Goal: Task Accomplishment & Management: Complete application form

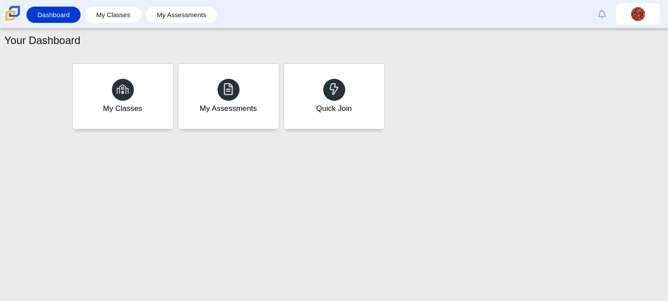
click at [364, 110] on div "Quick Join" at bounding box center [334, 96] width 100 height 65
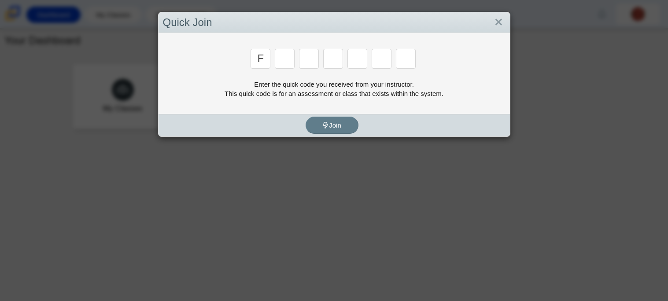
type input "F"
type input "7"
type input "m"
type input "c"
type input "h"
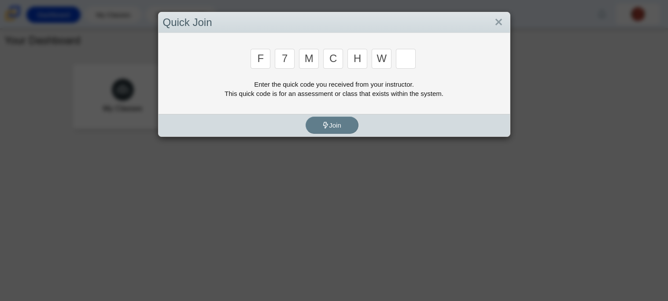
type input "w"
type input "k"
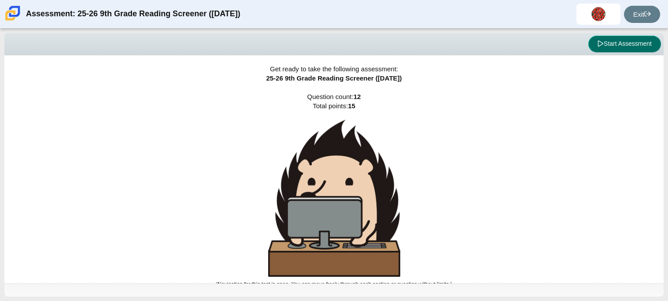
click at [653, 50] on button "Start Assessment" at bounding box center [624, 44] width 73 height 17
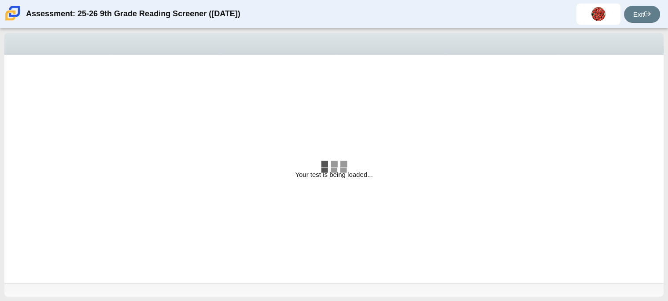
select select "ccc5b315-3c7c-471c-bf90-f22c8299c798"
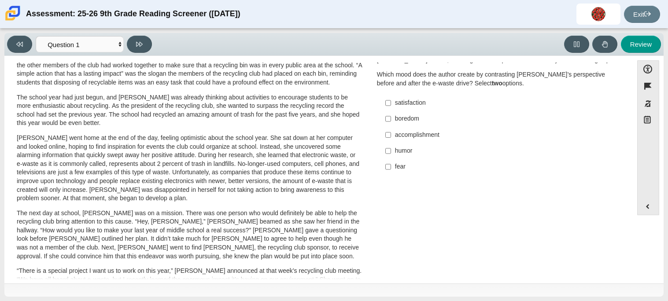
scroll to position [51, 0]
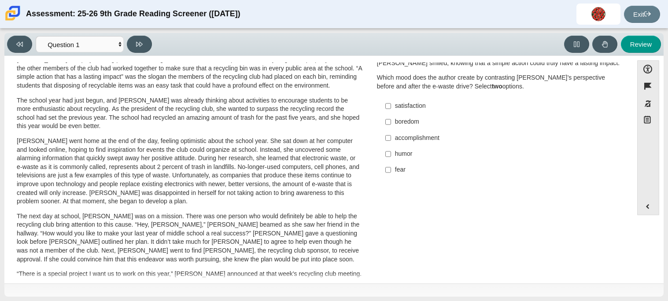
click at [423, 137] on div "accomplishment" at bounding box center [506, 138] width 222 height 9
click at [391, 137] on input "accomplishment accomplishment" at bounding box center [388, 138] width 6 height 16
checkbox input "true"
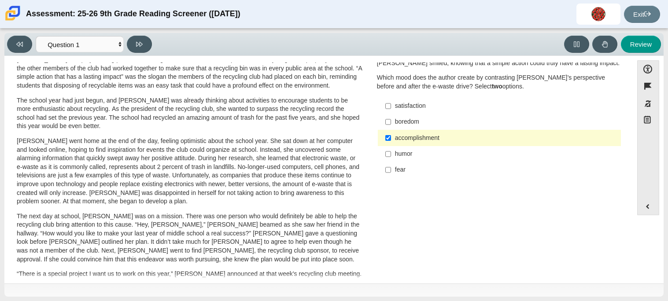
click at [407, 100] on label "satisfaction satisfaction" at bounding box center [500, 106] width 242 height 16
click at [391, 100] on input "satisfaction satisfaction" at bounding box center [388, 106] width 6 height 16
checkbox input "true"
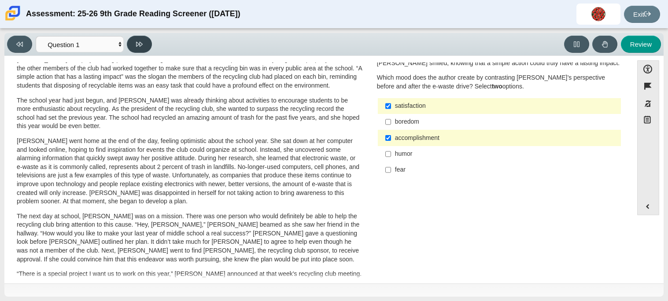
click at [142, 51] on button at bounding box center [139, 44] width 25 height 17
select select "0ff64528-ffd7-428d-b192-babfaadd44e8"
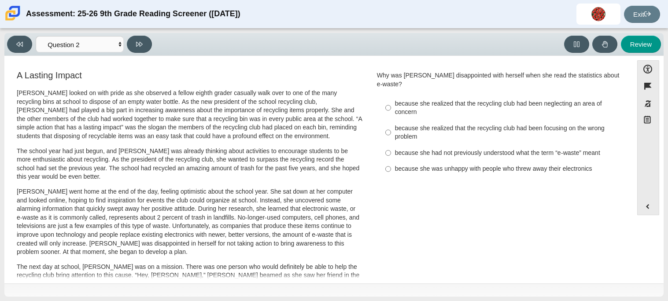
click at [199, 153] on p "The school year had just begun, and [PERSON_NAME] was already thinking about ac…" at bounding box center [190, 164] width 346 height 34
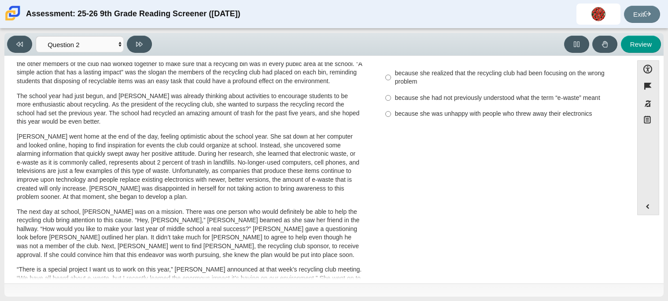
scroll to position [0, 0]
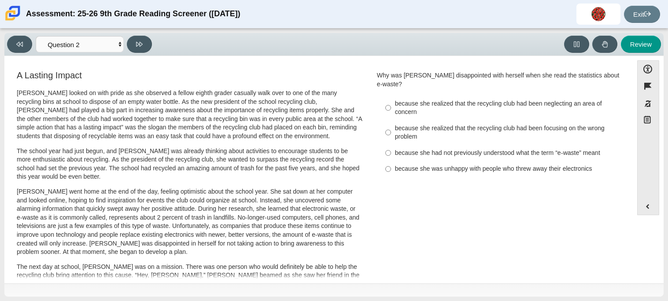
click at [395, 99] on div "because she realized that the recycling club had been neglecting an area of con…" at bounding box center [506, 107] width 222 height 17
click at [391, 99] on input "because she realized that the recycling club had been neglecting an area of con…" at bounding box center [388, 108] width 6 height 25
radio input "true"
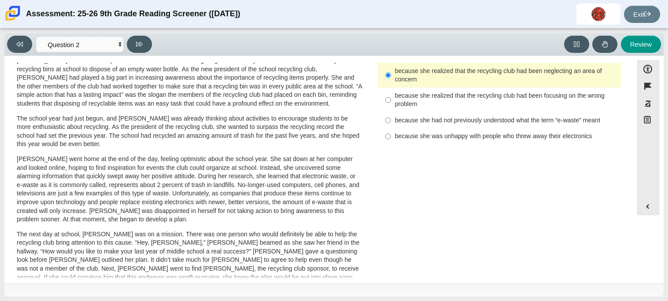
scroll to position [32, 0]
click at [136, 44] on icon at bounding box center [139, 44] width 7 height 5
select select "7ce3d843-6974-4858-901c-1ff39630e843"
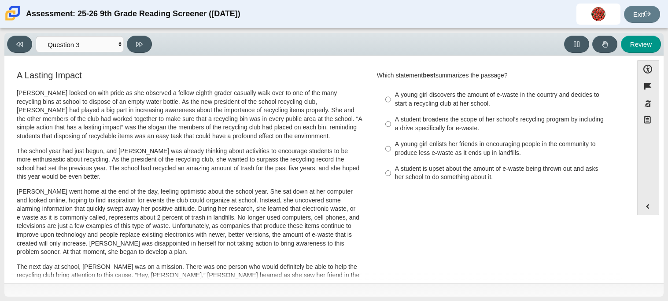
click at [418, 128] on div "A student broadens the scope of her school’s recycling program by including a d…" at bounding box center [506, 123] width 222 height 17
click at [391, 128] on input "A student broadens the scope of her school’s recycling program by including a d…" at bounding box center [388, 124] width 6 height 25
radio input "true"
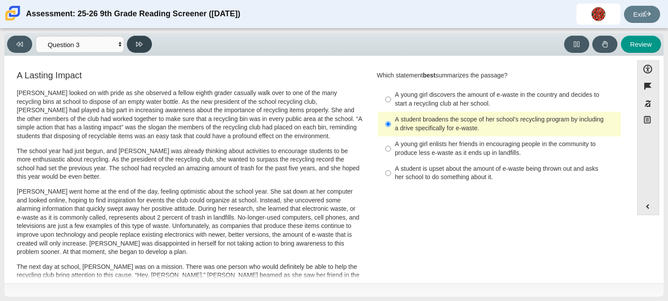
click at [135, 44] on button at bounding box center [139, 44] width 25 height 17
select select "ca9ea0f1-49c5-4bd1-83b0-472c18652b42"
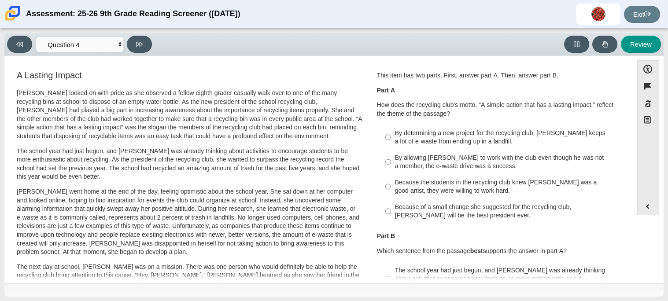
click at [483, 166] on div "By allowing [PERSON_NAME] to work with the club even though he was not a member…" at bounding box center [506, 162] width 222 height 17
click at [391, 166] on input "By allowing [PERSON_NAME] to work with the club even though he was not a member…" at bounding box center [388, 162] width 6 height 25
radio input "true"
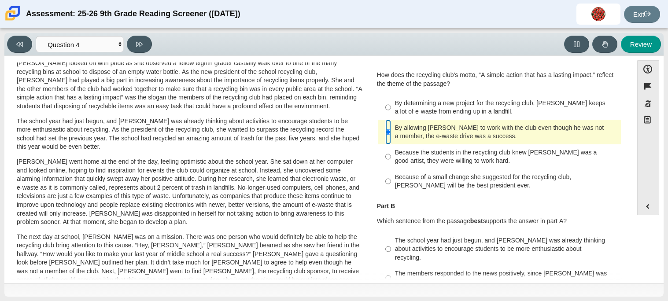
scroll to position [28, 0]
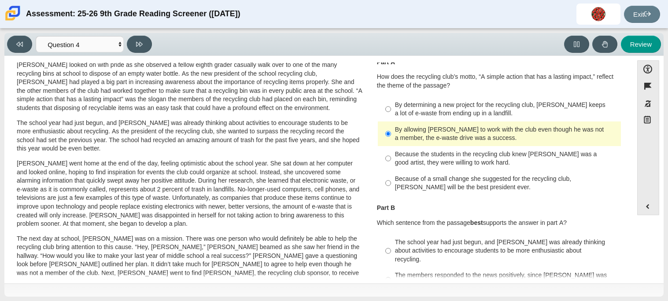
click at [570, 156] on div "Because the students in the recycling club knew [PERSON_NAME] was a good artist…" at bounding box center [506, 158] width 222 height 17
click at [391, 156] on input "Because the students in the recycling club knew [PERSON_NAME] was a good artist…" at bounding box center [388, 158] width 6 height 25
radio input "true"
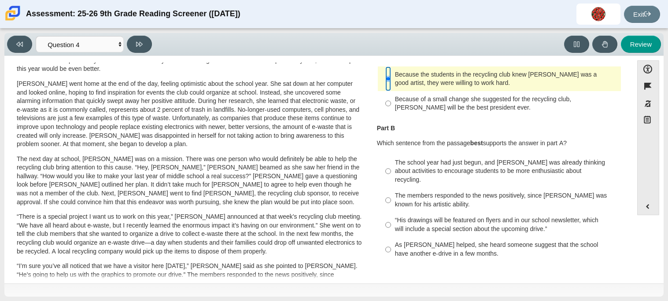
scroll to position [109, 0]
click at [586, 191] on div "The members responded to the news positively, since [PERSON_NAME] was known for…" at bounding box center [506, 199] width 222 height 17
click at [391, 188] on input "The members responded to the news positively, since [PERSON_NAME] was known for…" at bounding box center [388, 199] width 6 height 25
radio input "true"
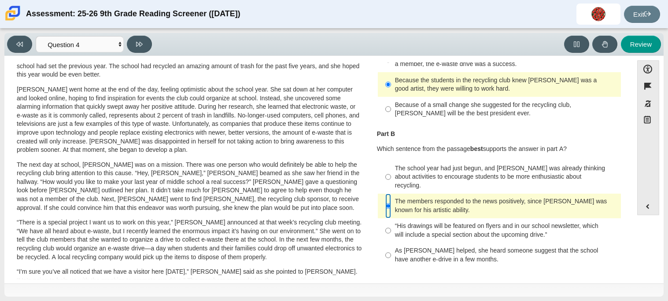
scroll to position [100, 0]
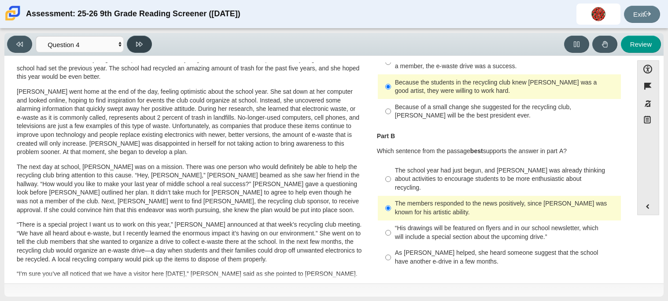
click at [143, 42] on button at bounding box center [139, 44] width 25 height 17
select select "e41f1a79-e29f-4095-8030-a53364015bed"
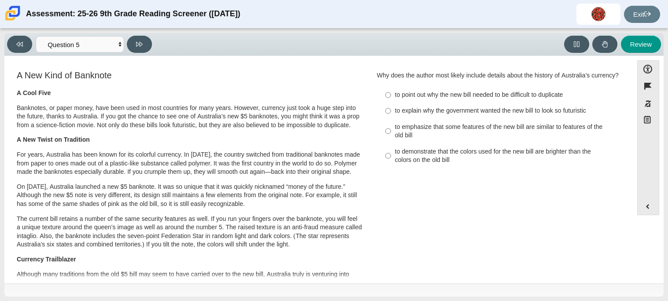
click at [349, 143] on p "A New Twist on Tradition" at bounding box center [190, 140] width 346 height 9
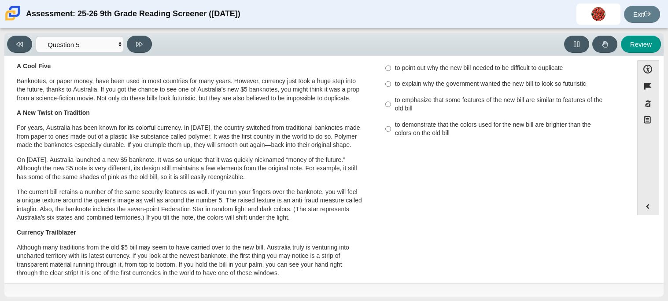
scroll to position [0, 0]
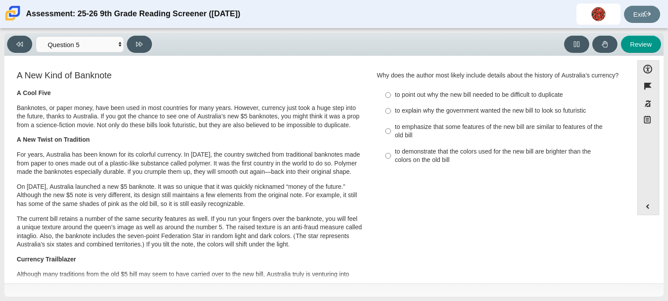
click at [330, 175] on p "For years, Australia has been known for its colorful currency. In [DATE], the c…" at bounding box center [190, 164] width 346 height 26
click at [545, 88] on label "to point out why the new bill needed to be difficult to duplicate to point out …" at bounding box center [500, 95] width 242 height 16
click at [391, 88] on input "to point out why the new bill needed to be difficult to duplicate to point out …" at bounding box center [388, 95] width 6 height 16
radio input "true"
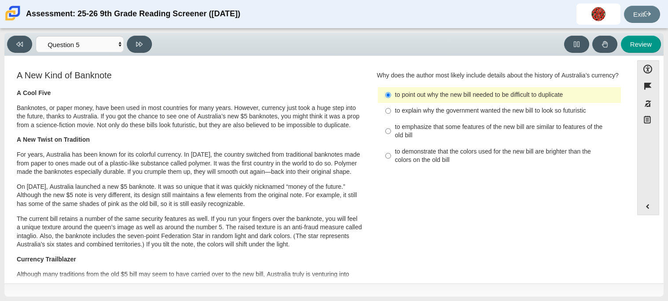
click at [548, 132] on div "to emphasize that some features of the new bill are similar to features of the …" at bounding box center [506, 131] width 222 height 17
click at [391, 132] on input "to emphasize that some features of the new bill are similar to features of the …" at bounding box center [388, 131] width 6 height 25
radio input "true"
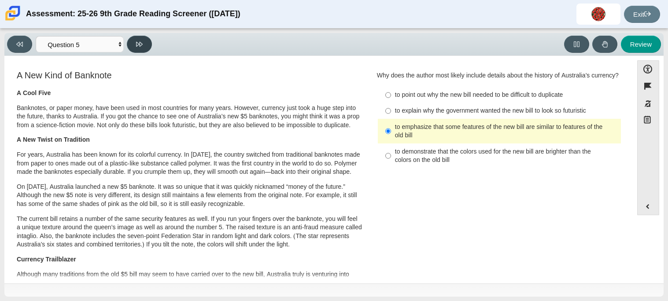
click at [128, 49] on button at bounding box center [139, 44] width 25 height 17
select select "69146e31-7b3d-4a3e-9ce6-f30c24342ae0"
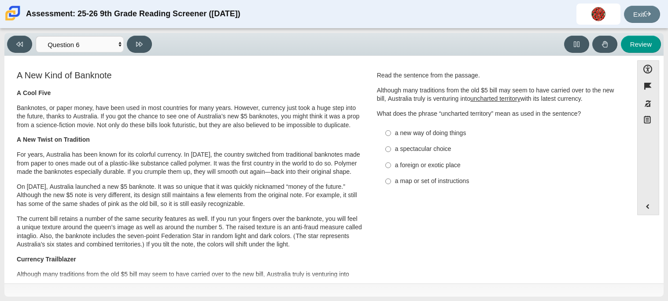
click at [335, 138] on p "A New Twist on Tradition" at bounding box center [190, 140] width 346 height 9
click at [320, 137] on p "A New Twist on Tradition" at bounding box center [190, 140] width 346 height 9
click at [465, 136] on div "a new way of doing things" at bounding box center [506, 133] width 222 height 9
click at [391, 136] on input "a new way of doing things a new way of doing things" at bounding box center [388, 133] width 6 height 16
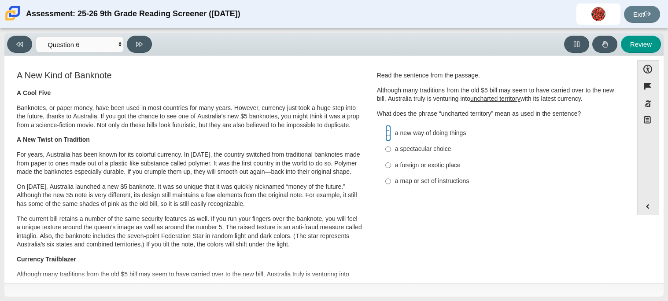
radio input "true"
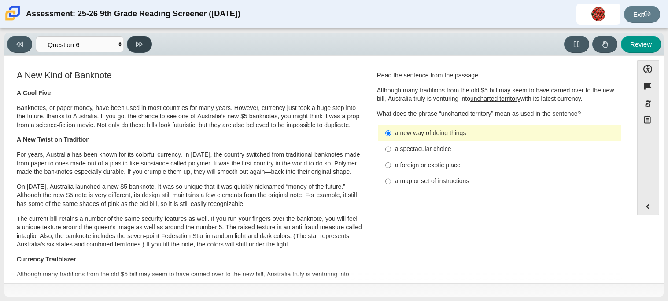
click at [132, 43] on button at bounding box center [139, 44] width 25 height 17
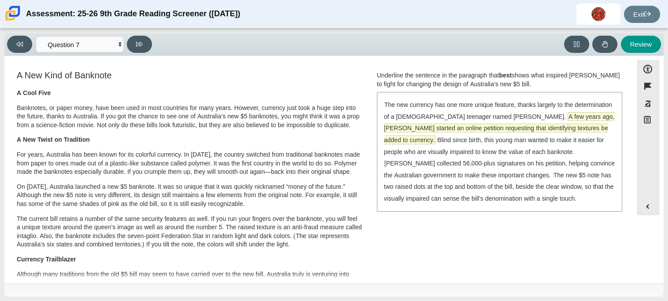
click at [444, 127] on span "A few years ago, [PERSON_NAME] started an online petition requesting that ident…" at bounding box center [499, 128] width 231 height 31
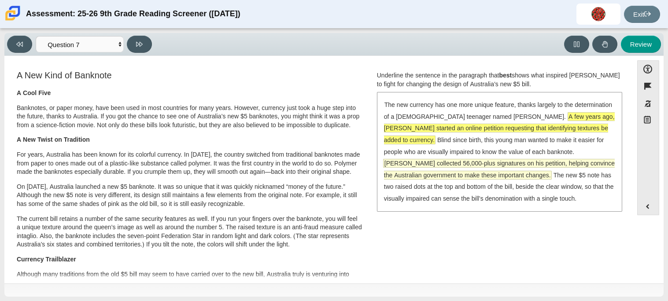
click at [586, 159] on span "[PERSON_NAME] collected 56,000-plus signatures on his petition, helping convinc…" at bounding box center [499, 169] width 231 height 20
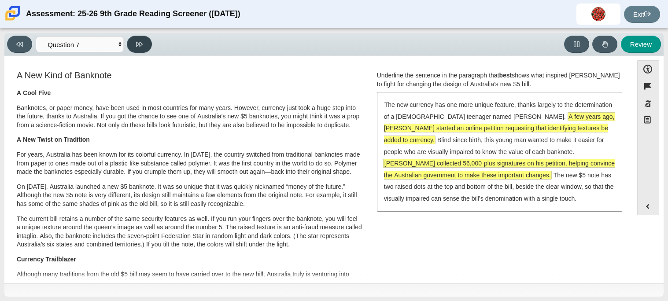
click at [147, 46] on button at bounding box center [139, 44] width 25 height 17
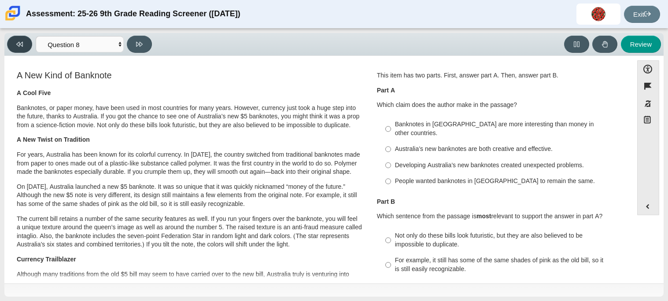
click at [23, 44] on button at bounding box center [19, 44] width 25 height 17
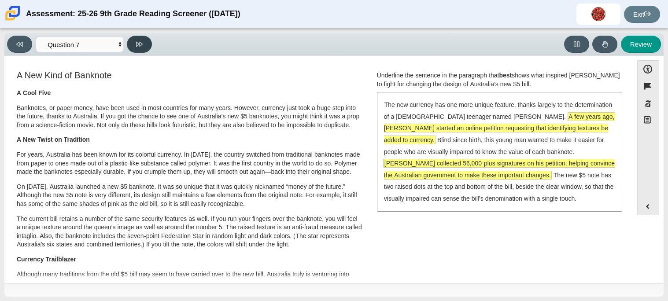
click at [138, 42] on icon at bounding box center [139, 44] width 7 height 5
select select "ea8338c2-a6a3-418e-a305-2b963b54a290"
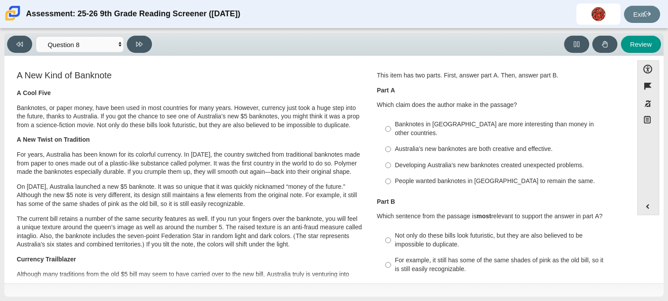
click at [519, 126] on div "Banknotes in [GEOGRAPHIC_DATA] are more interesting than money in other countri…" at bounding box center [506, 128] width 222 height 17
click at [391, 126] on input "Banknotes in [GEOGRAPHIC_DATA] are more interesting than money in other countri…" at bounding box center [388, 129] width 6 height 25
radio input "true"
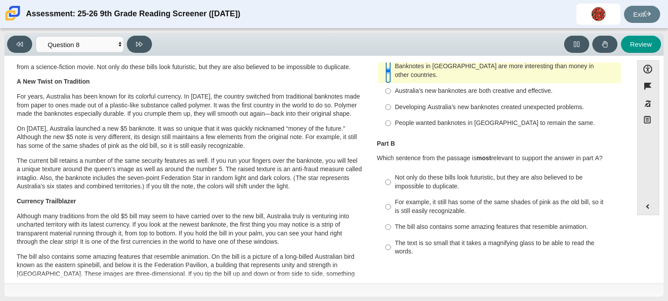
scroll to position [59, 0]
click at [551, 169] on label "Not only do these bills look futuristic, but they are also believed to be impos…" at bounding box center [500, 181] width 242 height 25
click at [391, 169] on input "Not only do these bills look futuristic, but they are also believed to be impos…" at bounding box center [388, 181] width 6 height 25
radio input "true"
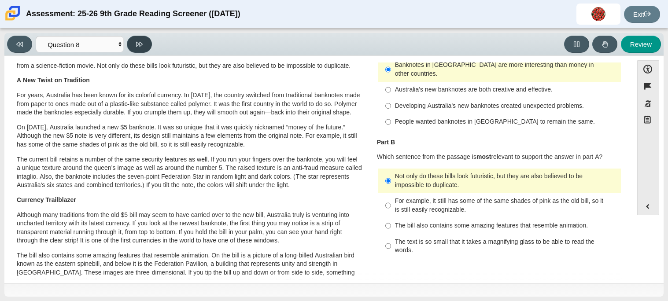
click at [142, 41] on icon at bounding box center [139, 44] width 7 height 7
select select "89f058d6-b15c-4ef5-a4b3-fdaffb8868b6"
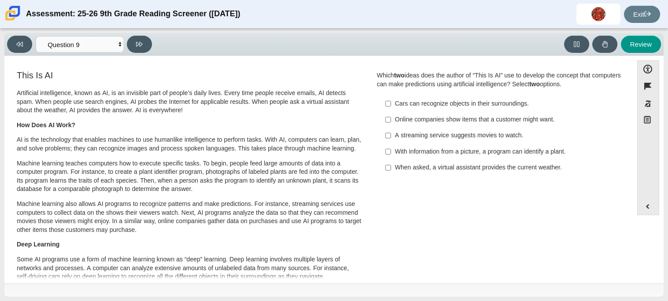
click at [287, 105] on p "Artificial intelligence, known as AI, is an invisible part of people’s daily li…" at bounding box center [190, 102] width 346 height 26
click at [429, 150] on div "With information from a picture, a program can identify a plant." at bounding box center [506, 151] width 222 height 9
click at [391, 150] on input "With information from a picture, a program can identify a plant. With informati…" at bounding box center [388, 152] width 6 height 16
checkbox input "true"
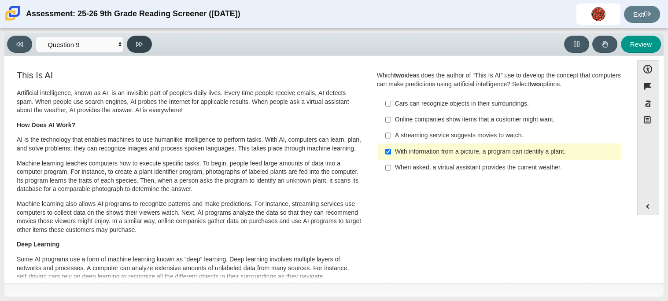
click at [142, 44] on icon at bounding box center [139, 44] width 7 height 7
select select "cdf3c14e-a918-44d1-9b63-3db0fa81641e"
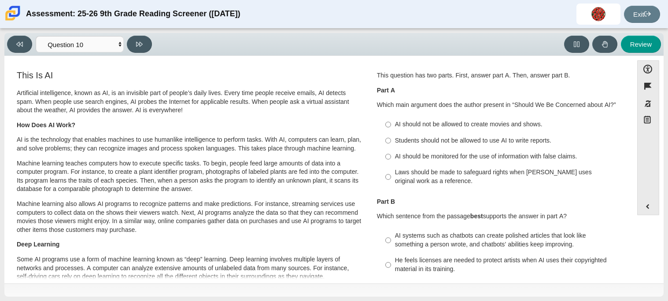
click at [270, 160] on p "Machine learning teaches computers how to execute specific tasks. To begin, peo…" at bounding box center [190, 176] width 346 height 34
click at [413, 159] on div "AI should be monitored for the use of information with false claims." at bounding box center [506, 156] width 222 height 9
click at [391, 159] on input "AI should be monitored for the use of information with false claims. AI should …" at bounding box center [388, 157] width 6 height 16
radio input "true"
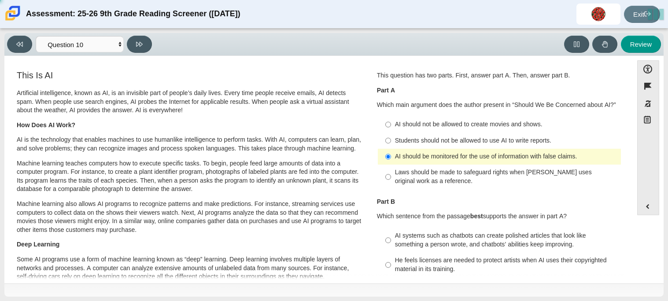
click at [179, 228] on p "Machine learning also allows AI programs to recognize patterns and make predict…" at bounding box center [190, 217] width 346 height 34
click at [347, 159] on p "Machine learning teaches computers how to execute specific tasks. To begin, peo…" at bounding box center [190, 176] width 346 height 34
drag, startPoint x: 623, startPoint y: 119, endPoint x: 629, endPoint y: 147, distance: 28.9
click at [629, 147] on div "Accessibility options Close Color scheme Font size Zoom Change the background a…" at bounding box center [334, 168] width 650 height 217
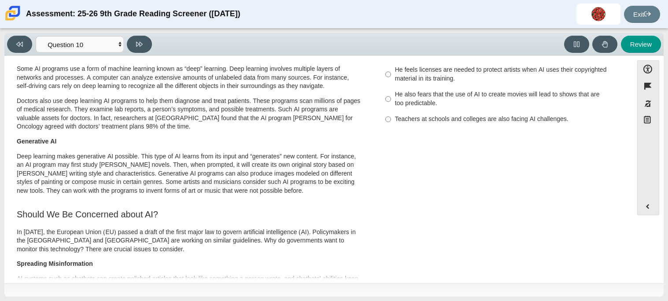
click at [534, 244] on div "This Is AI Artificial intelligence, known as AI, is an invisible part of people…" at bounding box center [318, 212] width 619 height 668
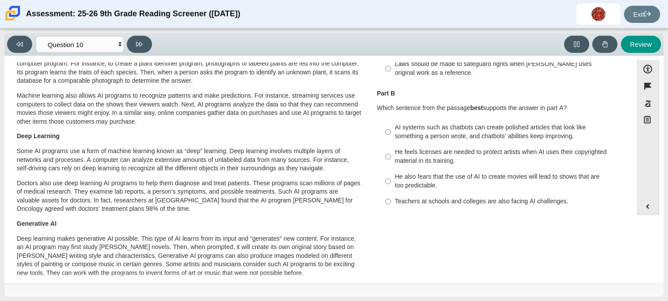
scroll to position [104, 0]
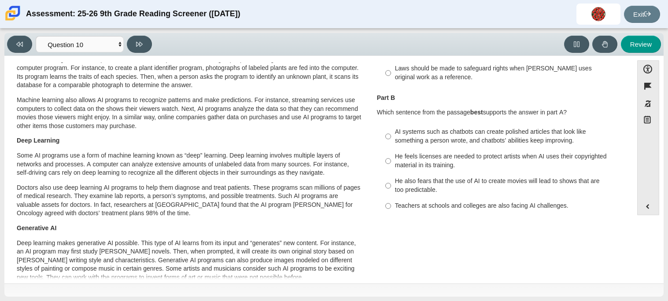
click at [558, 133] on div "AI systems such as chatbots can create polished articles that look like somethi…" at bounding box center [506, 136] width 222 height 17
click at [391, 133] on input "AI systems such as chatbots can create polished articles that look like somethi…" at bounding box center [388, 136] width 6 height 25
radio input "true"
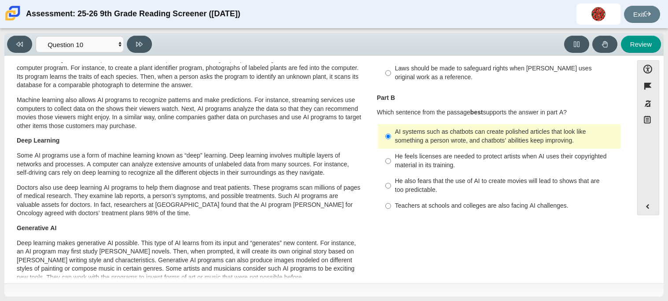
click at [286, 141] on p "Deep Learning" at bounding box center [190, 140] width 346 height 9
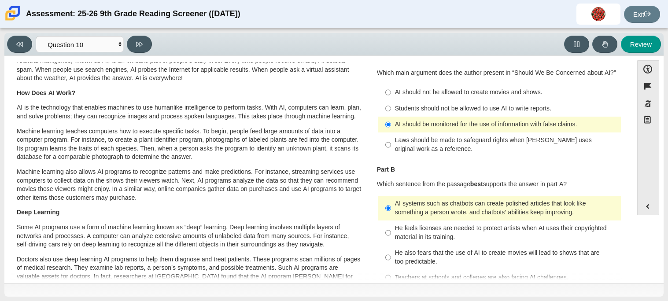
scroll to position [27, 0]
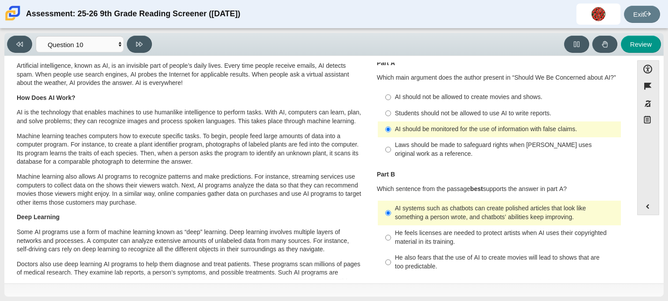
click at [569, 149] on div "Laws should be made to safeguard rights when [PERSON_NAME] uses original work a…" at bounding box center [506, 149] width 222 height 17
click at [391, 149] on input "Laws should be made to safeguard rights when [PERSON_NAME] uses original work a…" at bounding box center [388, 149] width 6 height 25
radio input "true"
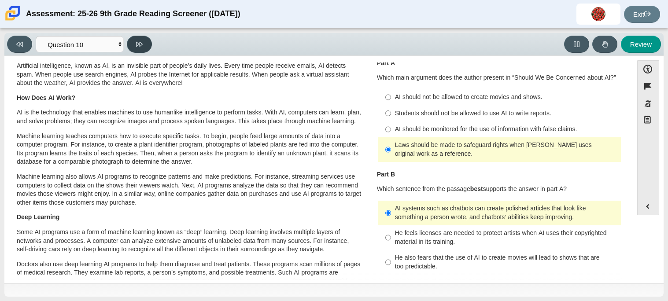
click at [133, 42] on button at bounding box center [139, 44] width 25 height 17
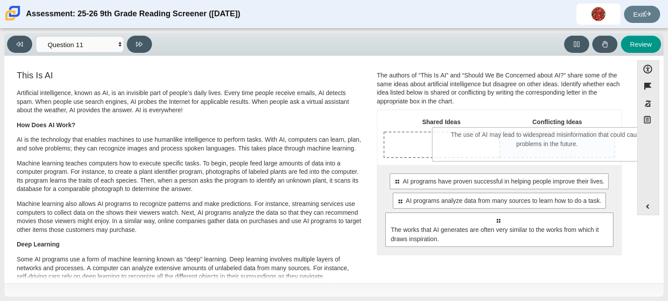
drag, startPoint x: 511, startPoint y: 224, endPoint x: 559, endPoint y: 138, distance: 98.6
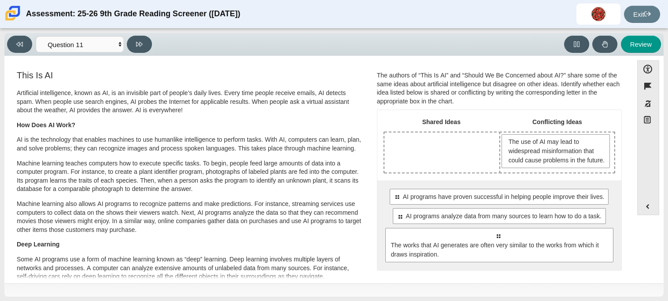
click at [280, 111] on p "Artificial intelligence, known as AI, is an invisible part of people’s daily li…" at bounding box center [190, 102] width 346 height 26
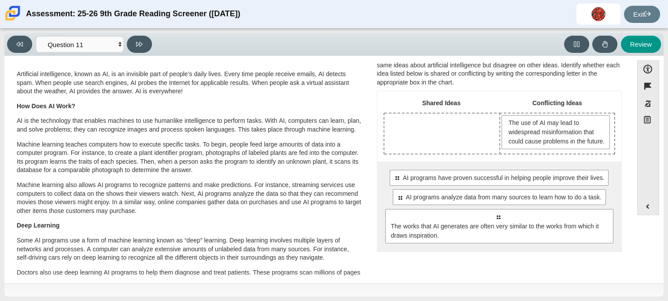
scroll to position [0, 0]
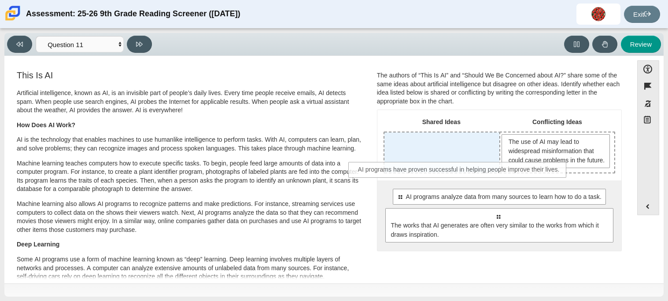
drag, startPoint x: 518, startPoint y: 201, endPoint x: 479, endPoint y: 166, distance: 52.3
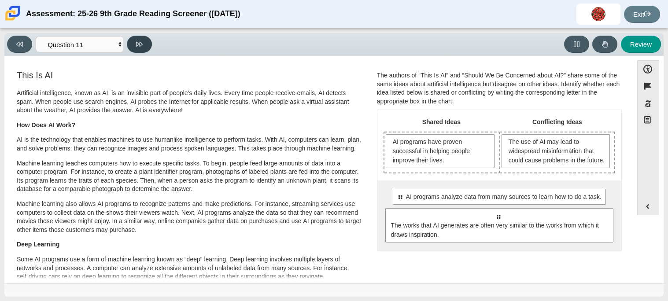
click at [147, 37] on button at bounding box center [139, 44] width 25 height 17
select select "c3effed4-44ce-4a19-bd96-1787f34e9b4c"
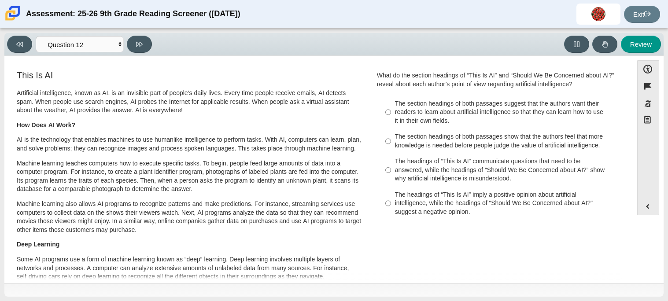
click at [460, 173] on div "The headings of “This Is AI” communicate questions that need to be answered, wh…" at bounding box center [506, 170] width 222 height 26
click at [391, 173] on input "The headings of “This Is AI” communicate questions that need to be answered, wh…" at bounding box center [388, 170] width 6 height 33
radio input "true"
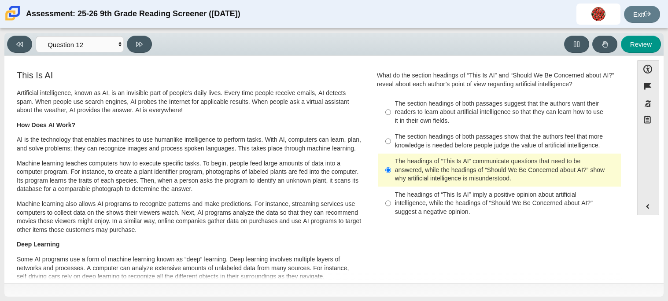
click at [467, 146] on div "The section headings of both passages show that the authors feel that more know…" at bounding box center [506, 141] width 222 height 17
click at [391, 146] on input "The section headings of both passages show that the authors feel that more know…" at bounding box center [388, 141] width 6 height 25
radio input "true"
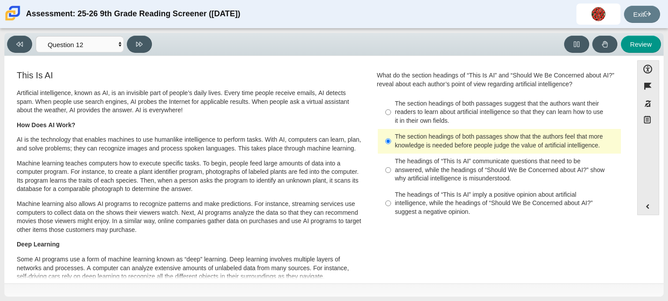
click at [477, 111] on div "The section headings of both passages suggest that the authors want their reade…" at bounding box center [506, 112] width 222 height 26
click at [391, 111] on input "The section headings of both passages suggest that the authors want their reade…" at bounding box center [388, 112] width 6 height 33
radio input "true"
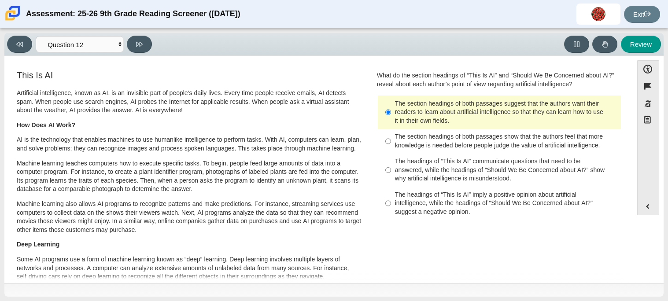
click at [484, 176] on div "The headings of “This Is AI” communicate questions that need to be answered, wh…" at bounding box center [506, 170] width 222 height 26
click at [391, 176] on input "The headings of “This Is AI” communicate questions that need to be answered, wh…" at bounding box center [388, 170] width 6 height 33
radio input "true"
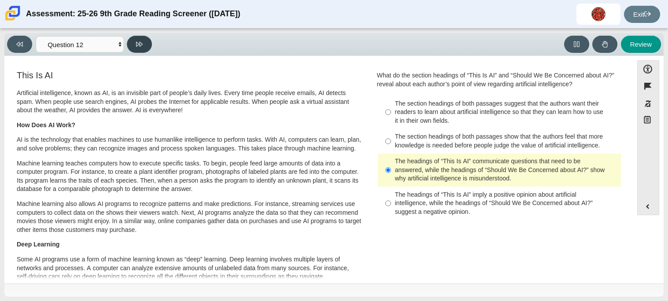
click at [133, 42] on button at bounding box center [139, 44] width 25 height 17
select select "review"
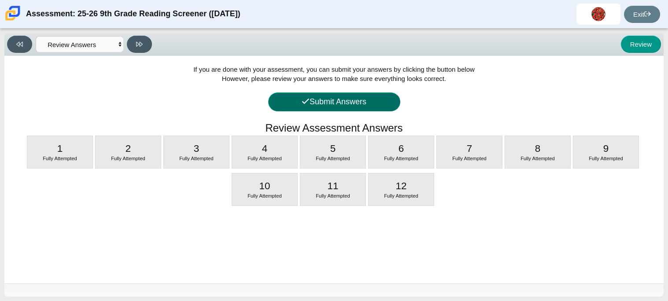
click at [344, 99] on button "Submit Answers" at bounding box center [334, 101] width 132 height 19
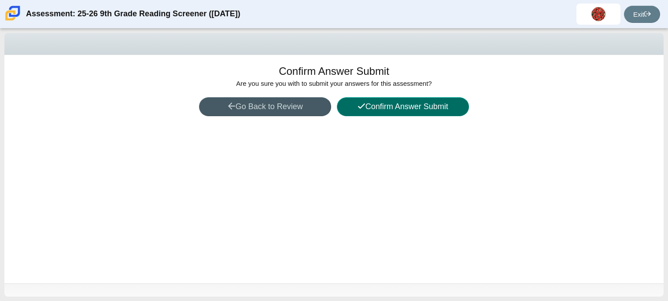
click at [347, 101] on button "Confirm Answer Submit" at bounding box center [403, 106] width 132 height 19
